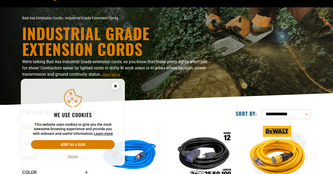
scroll to position [27, 0]
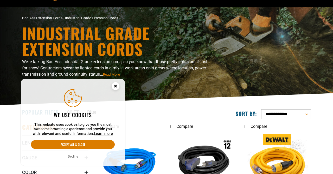
click at [118, 87] on circle "Cookie Consent" at bounding box center [116, 86] width 8 height 8
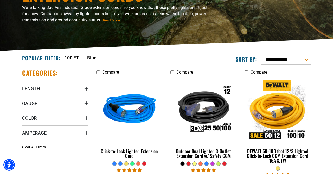
scroll to position [108, 0]
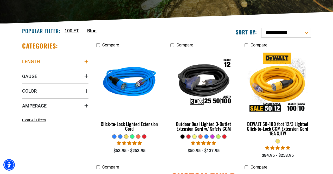
click at [71, 62] on summary "Length" at bounding box center [55, 61] width 66 height 15
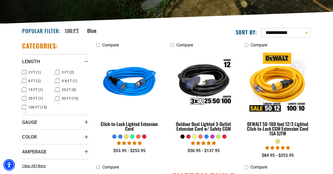
click at [58, 97] on icon at bounding box center [57, 98] width 4 height 7
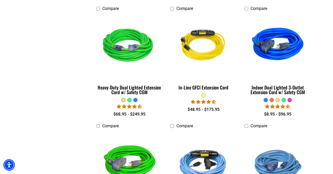
scroll to position [406, 0]
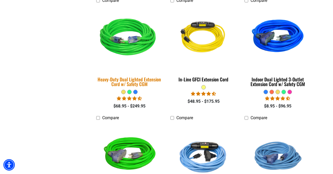
click at [126, 42] on img at bounding box center [129, 38] width 73 height 67
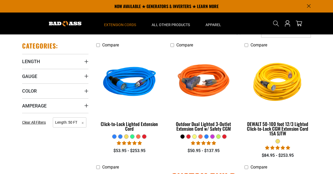
scroll to position [108, 0]
